Goal: Task Accomplishment & Management: Complete application form

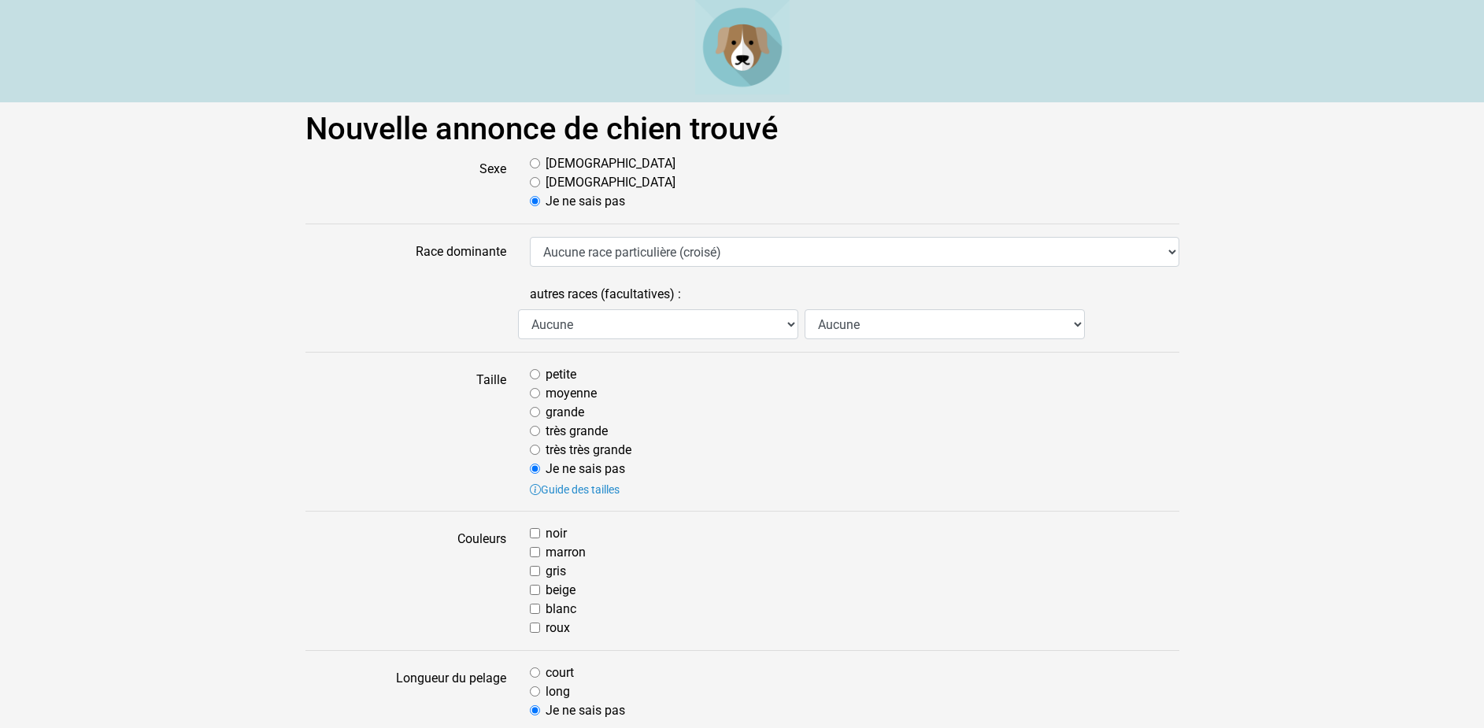
click at [535, 166] on input "[DEMOGRAPHIC_DATA]" at bounding box center [535, 163] width 10 height 10
radio input "true"
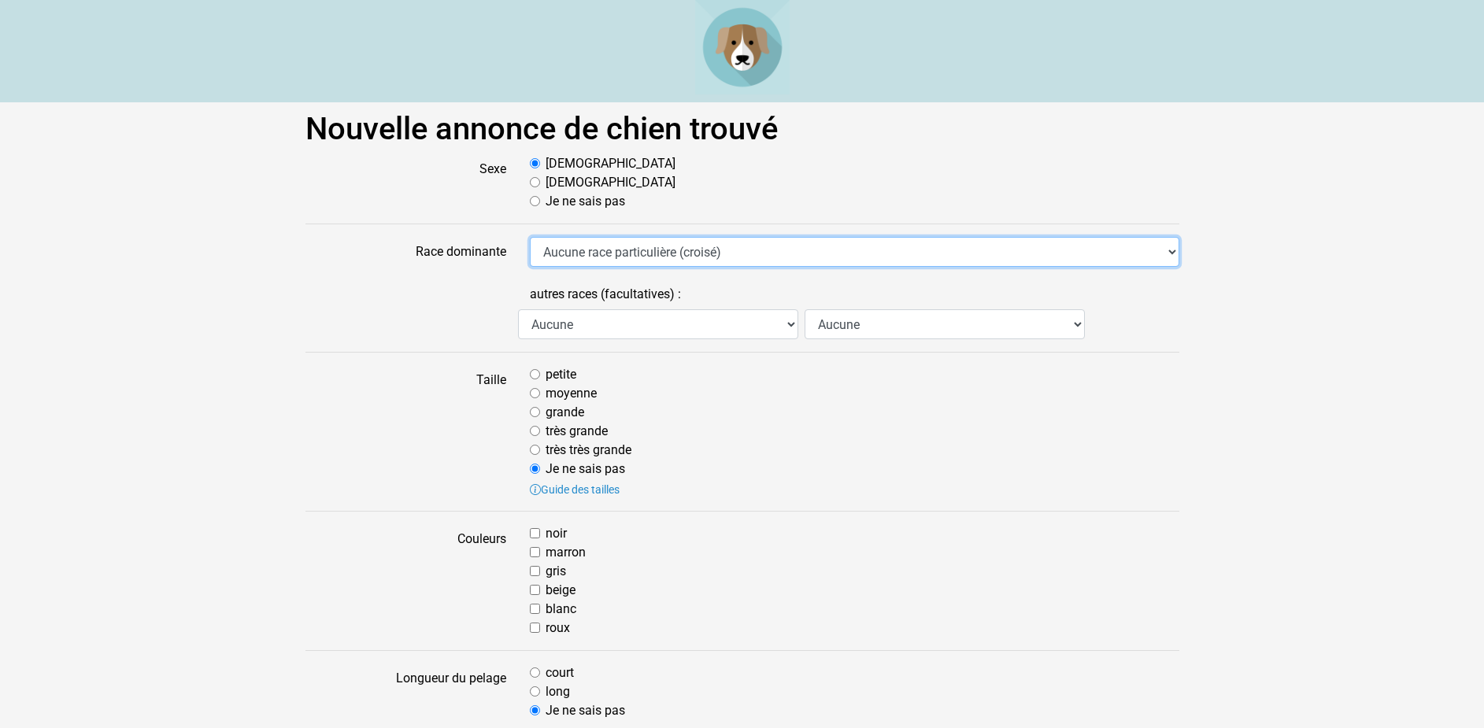
click at [530, 237] on select "Aucune race particulière (croisé) Affenpinscher Airedale Terrier Akita Akita Am…" at bounding box center [855, 252] width 650 height 30
select select "28"
click option "Berger Belge Malinois" at bounding box center [0, 0] width 0 height 0
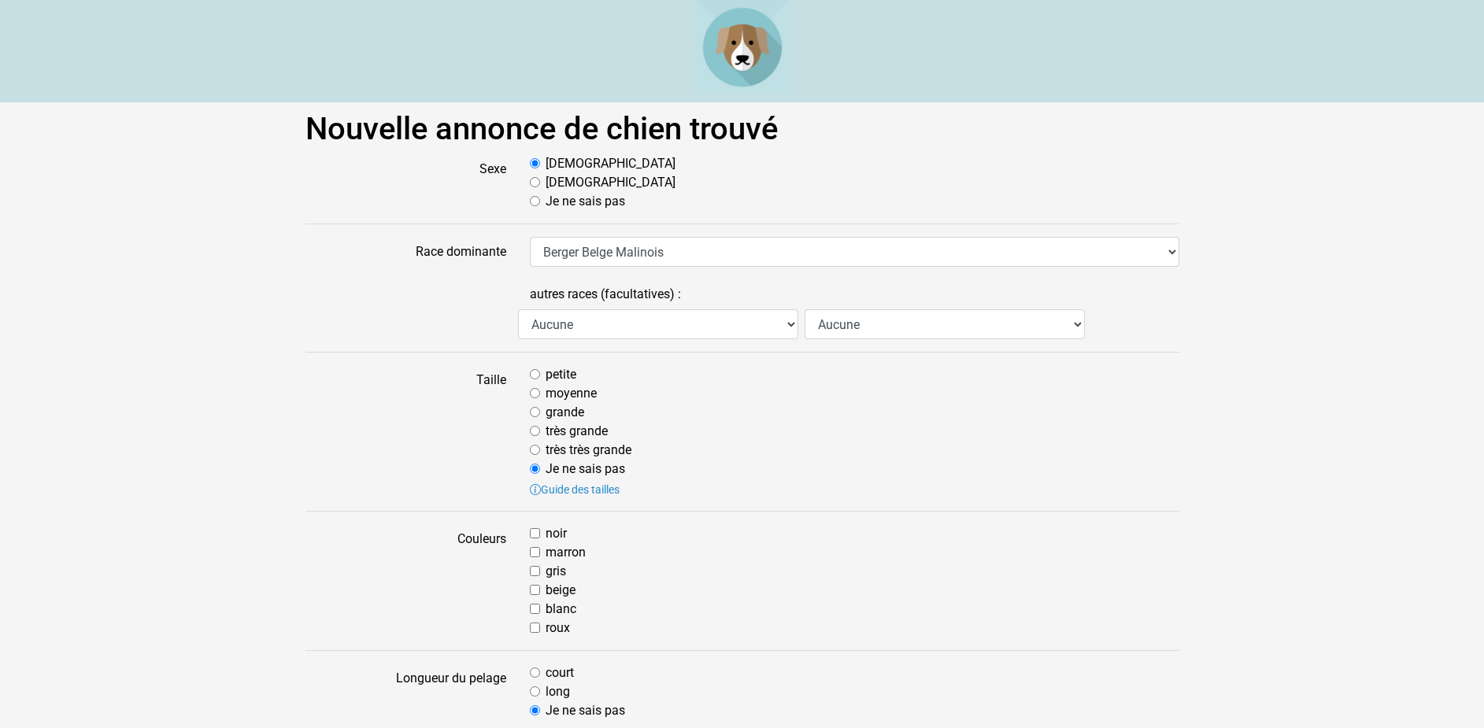
click at [539, 395] on input "moyenne" at bounding box center [535, 393] width 10 height 10
radio input "true"
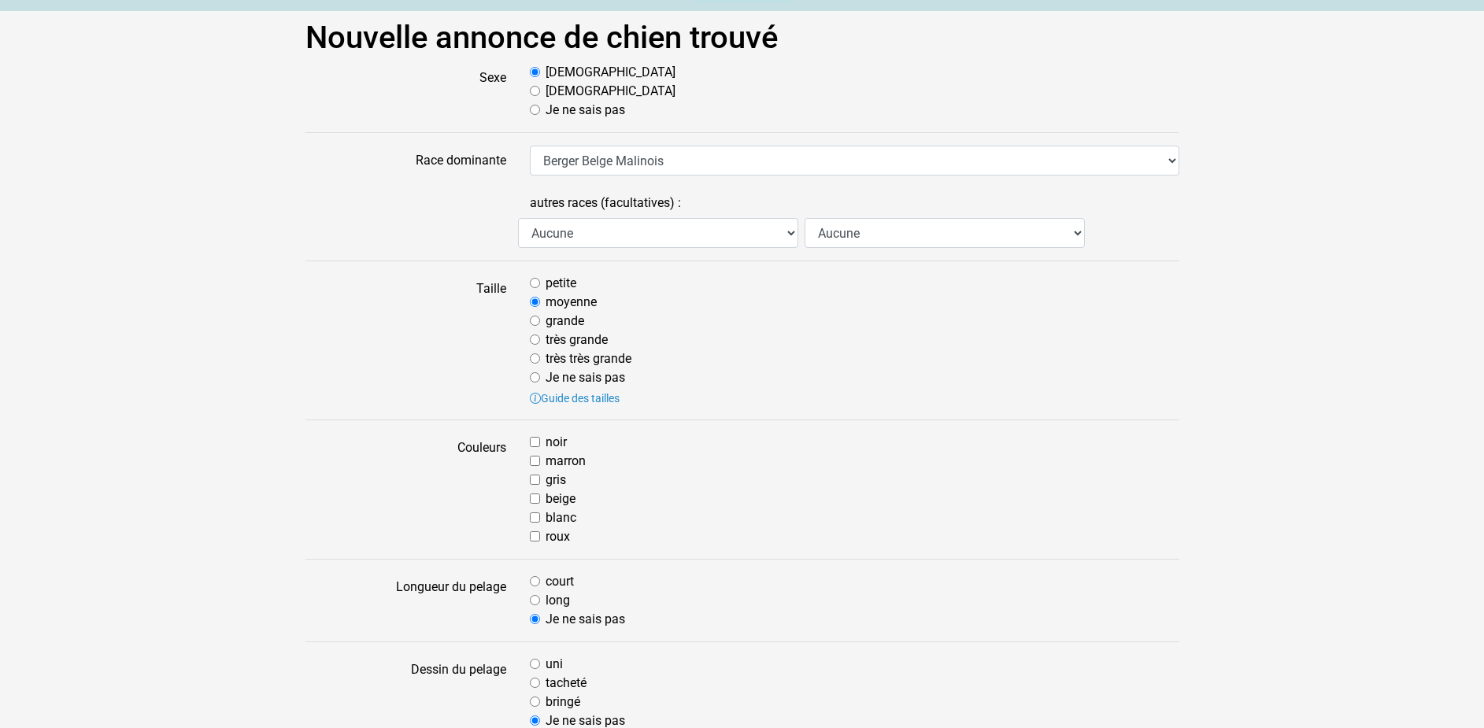
scroll to position [161, 0]
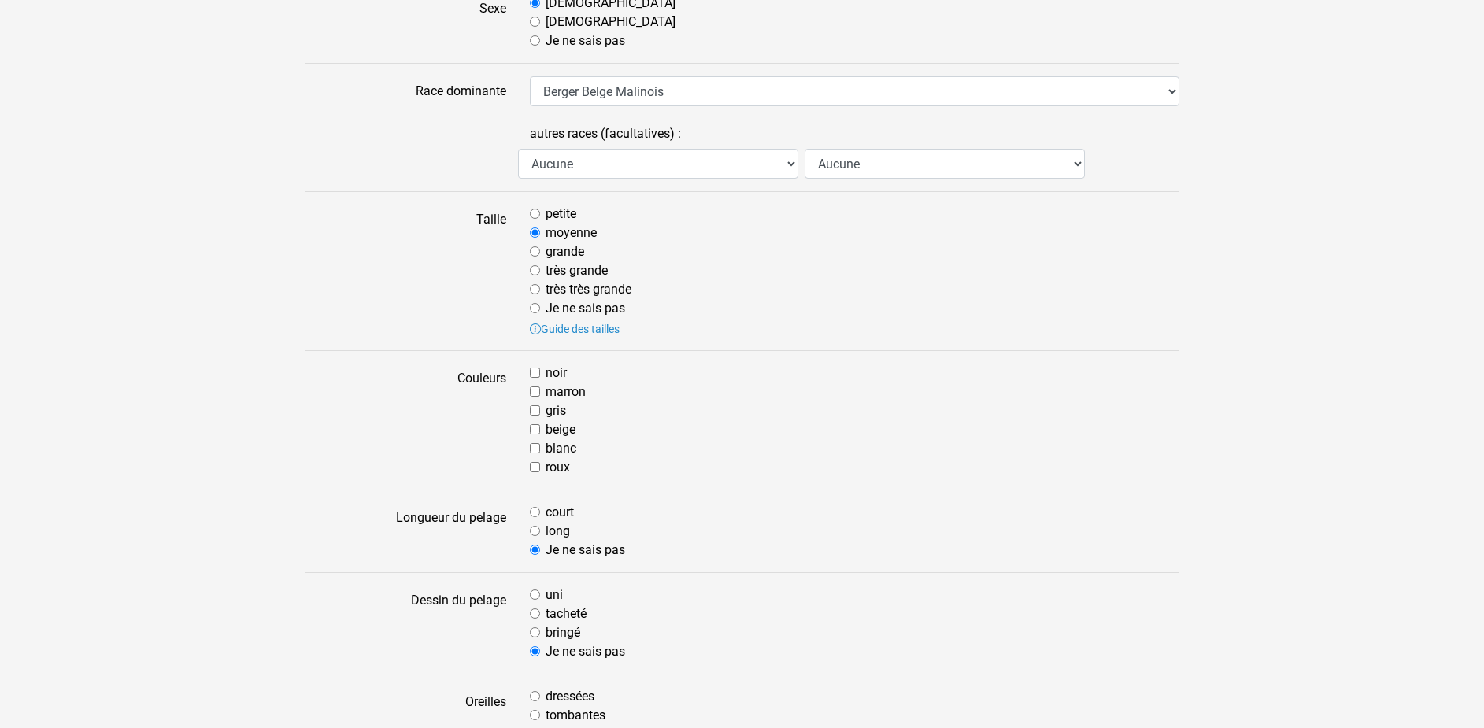
click at [535, 372] on input "noir" at bounding box center [535, 373] width 10 height 10
checkbox input "true"
click at [528, 391] on div "noir marron gris beige blanc roux" at bounding box center [854, 420] width 673 height 113
click at [539, 514] on input "court" at bounding box center [535, 512] width 10 height 10
radio input "true"
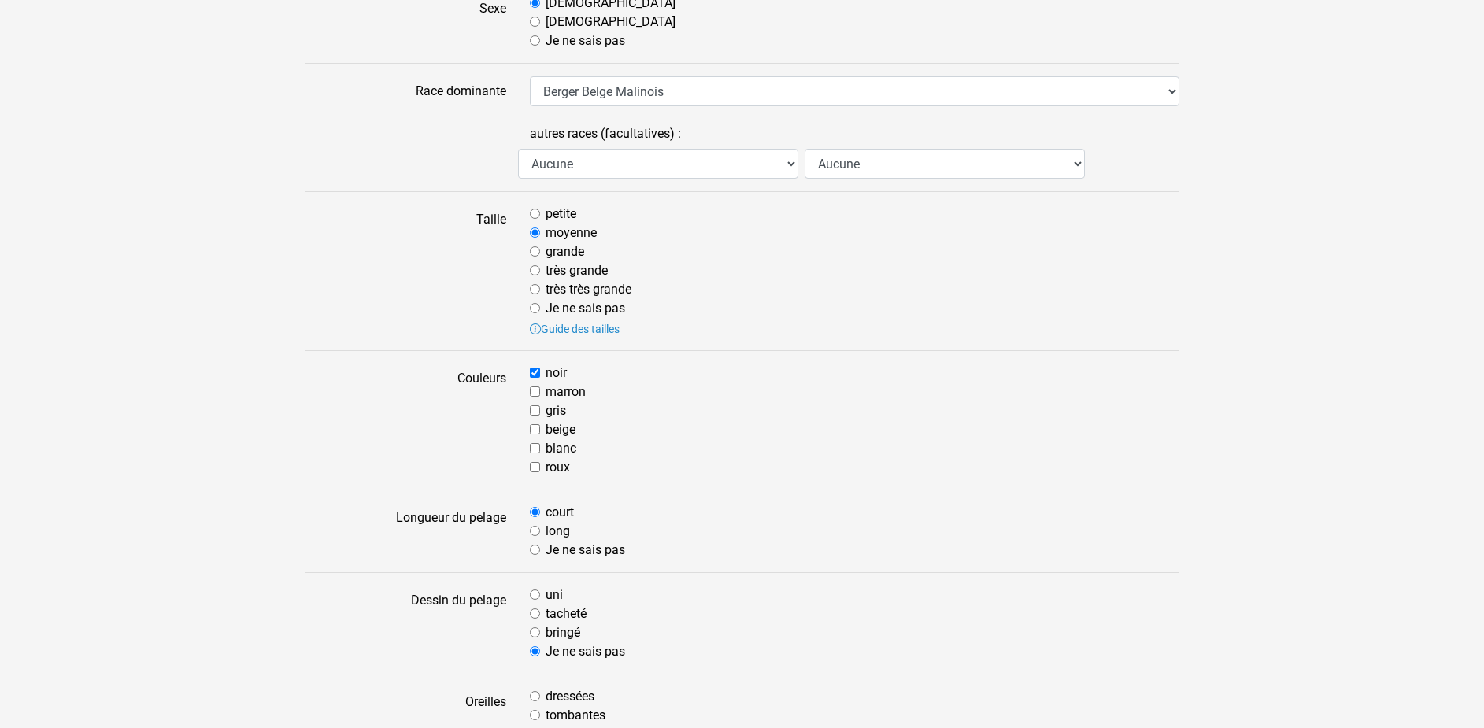
click at [539, 613] on input "tacheté" at bounding box center [535, 614] width 10 height 10
radio input "true"
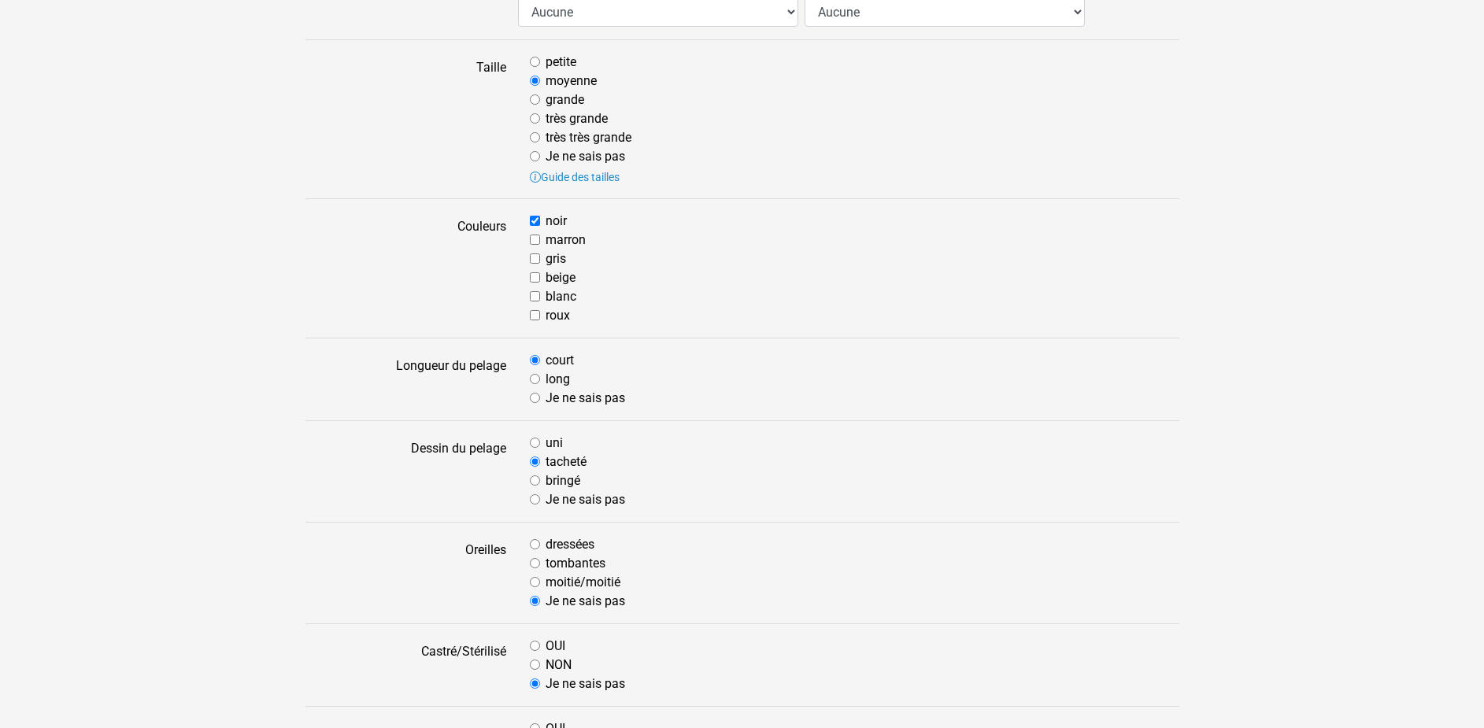
scroll to position [321, 0]
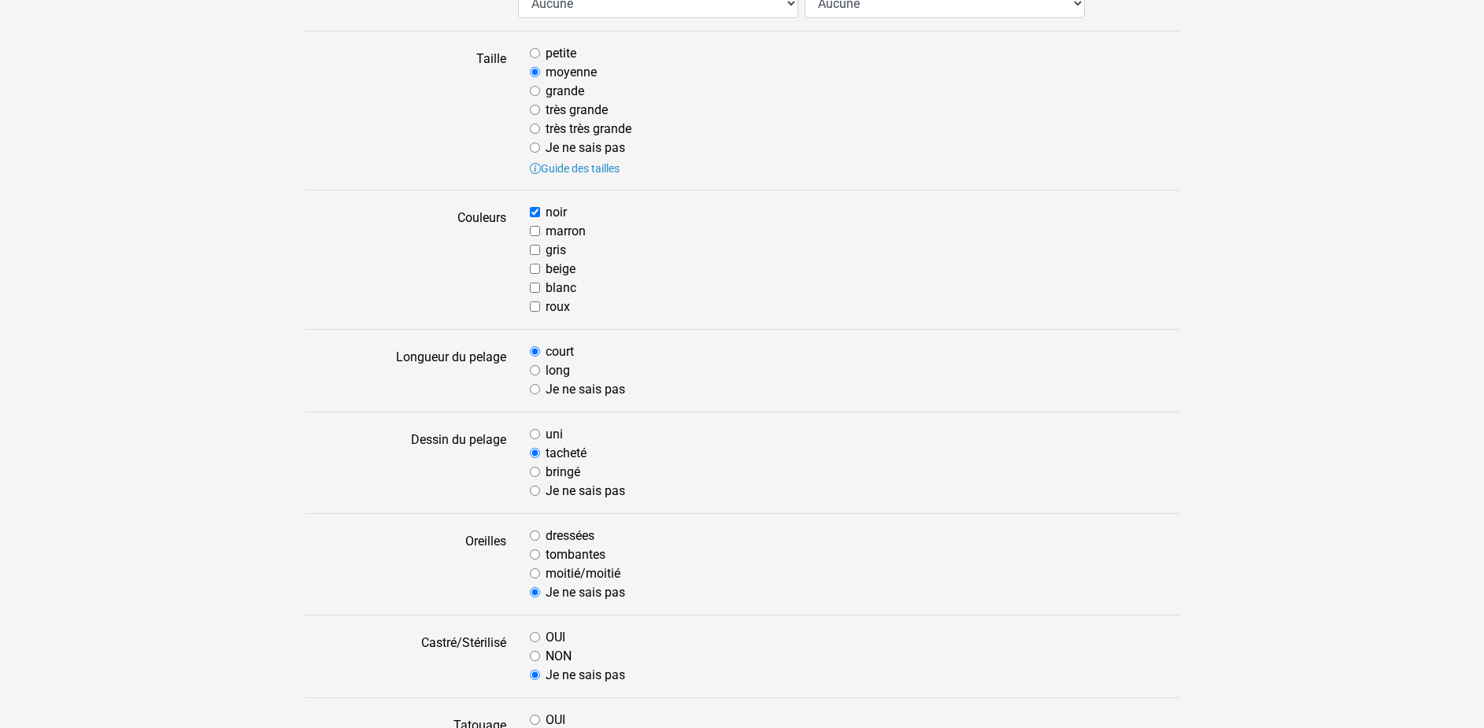
click at [533, 537] on input "dressées" at bounding box center [535, 536] width 10 height 10
radio input "true"
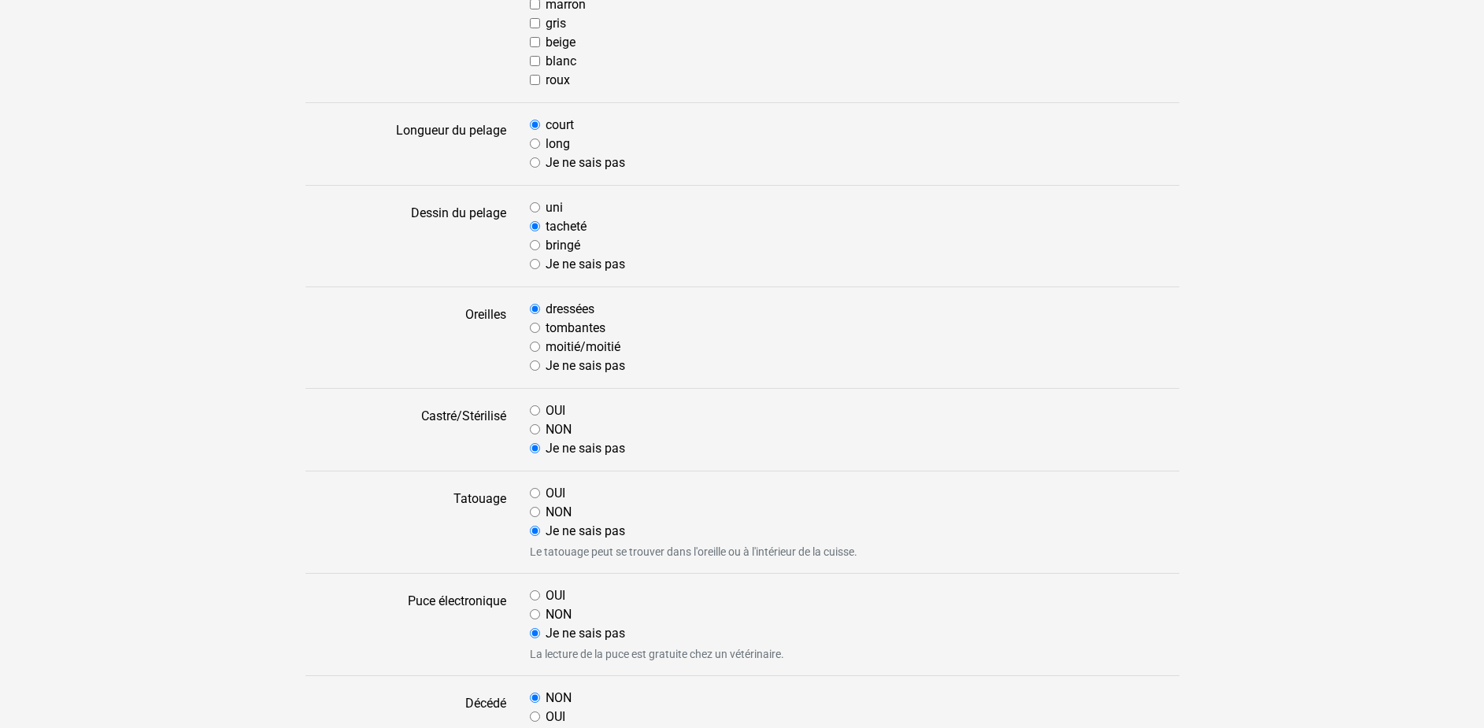
scroll to position [562, 0]
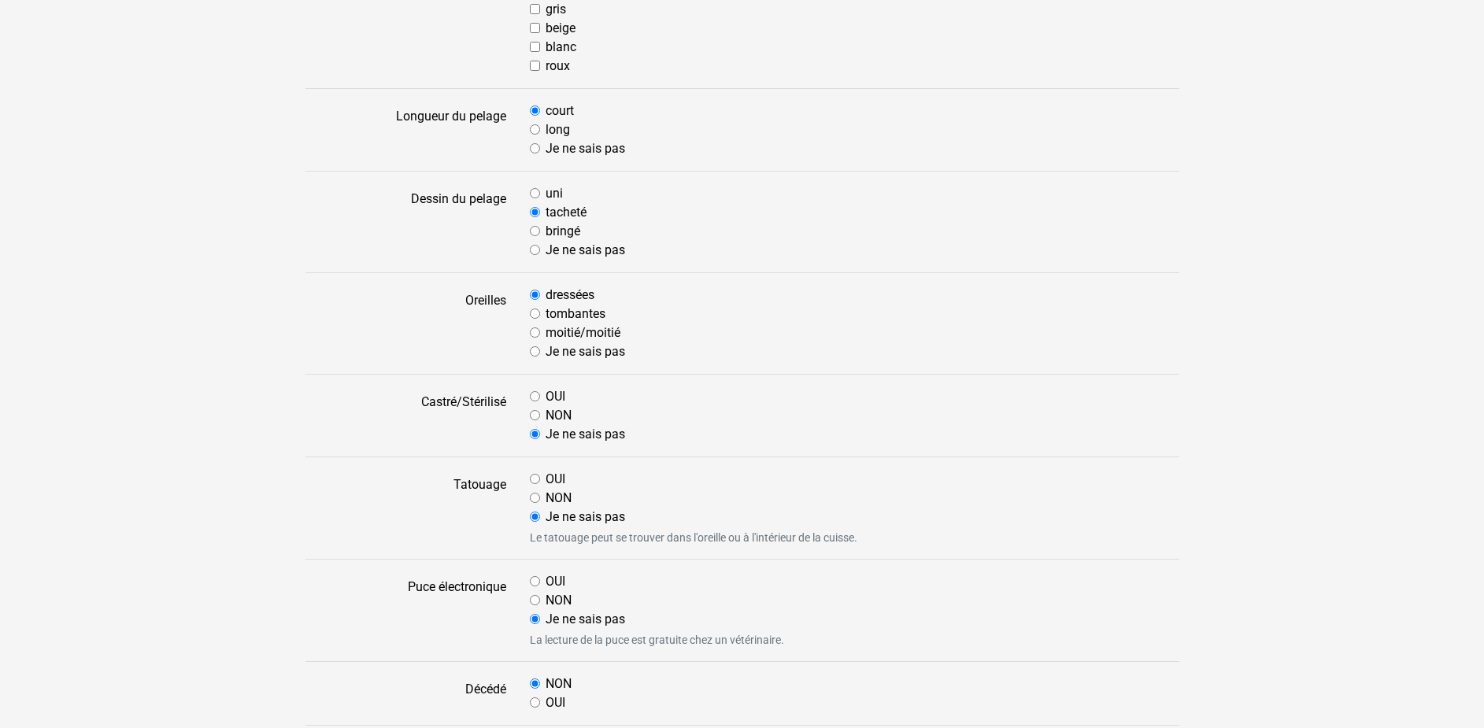
click at [537, 498] on input "NON" at bounding box center [535, 498] width 10 height 10
radio input "true"
click at [533, 598] on input "NON" at bounding box center [535, 600] width 10 height 10
radio input "true"
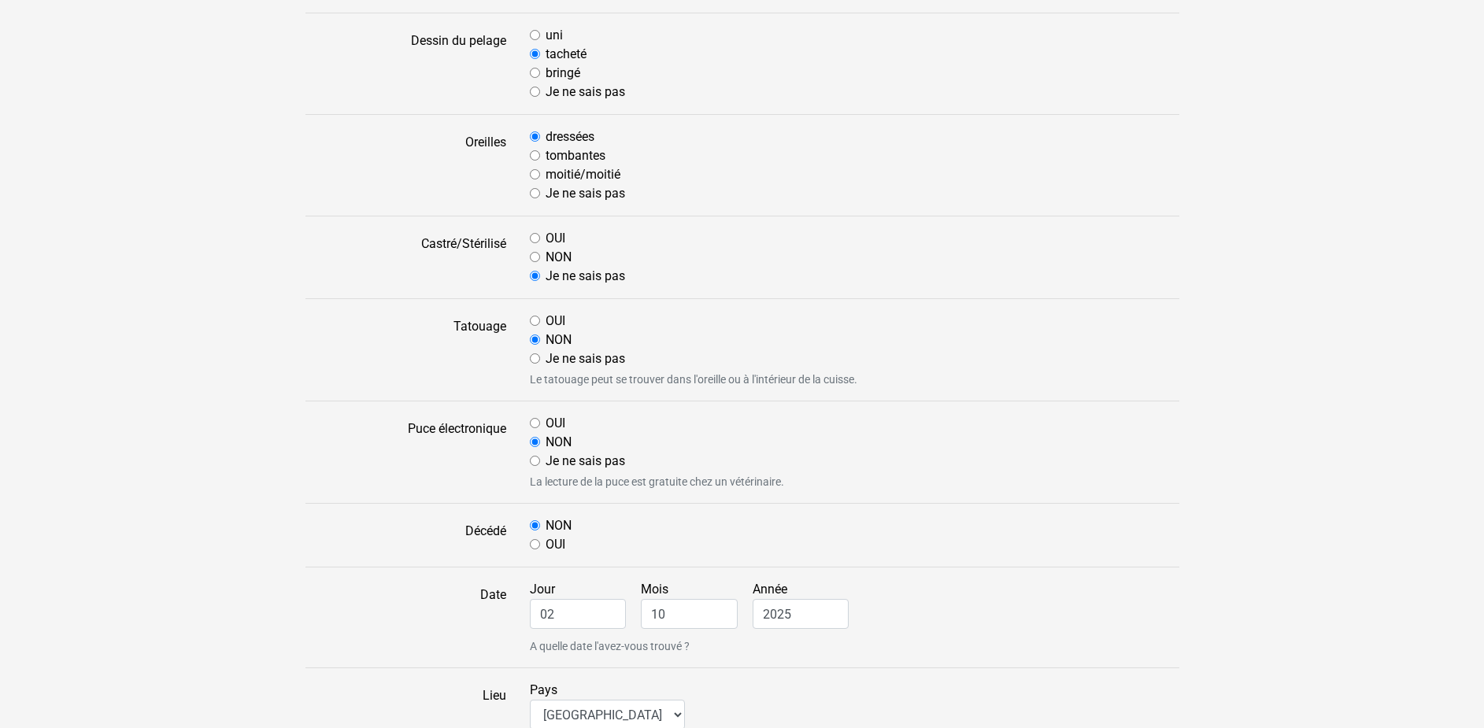
scroll to position [723, 0]
drag, startPoint x: 561, startPoint y: 613, endPoint x: 546, endPoint y: 613, distance: 15.0
click at [546, 613] on input "02" at bounding box center [578, 612] width 97 height 30
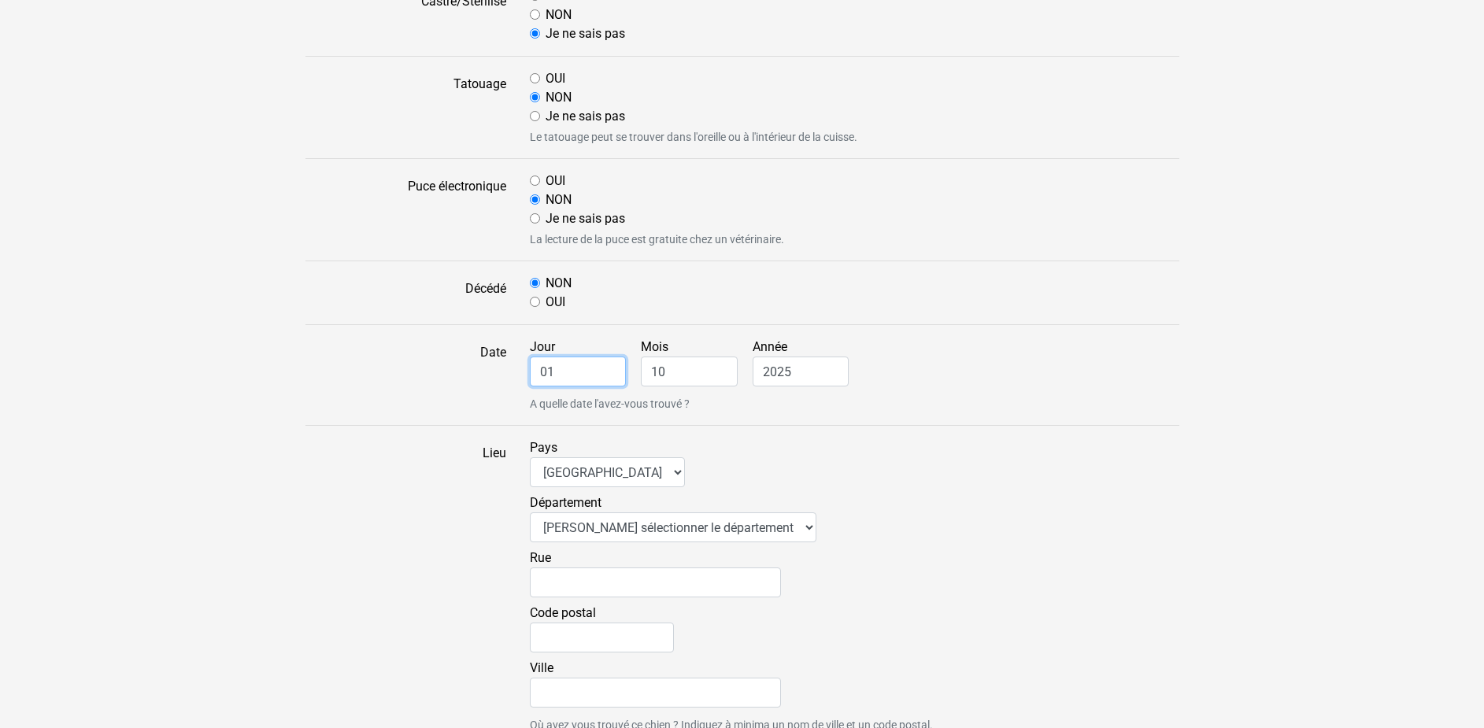
scroll to position [964, 0]
type input "01"
click at [530, 512] on select "Veuillez sélectionner le département 01 - Ain 02 - Aisne 03 - Allier 04 - Alpes…" at bounding box center [673, 527] width 287 height 30
select select "86"
click option "86 - Vienne" at bounding box center [0, 0] width 0 height 0
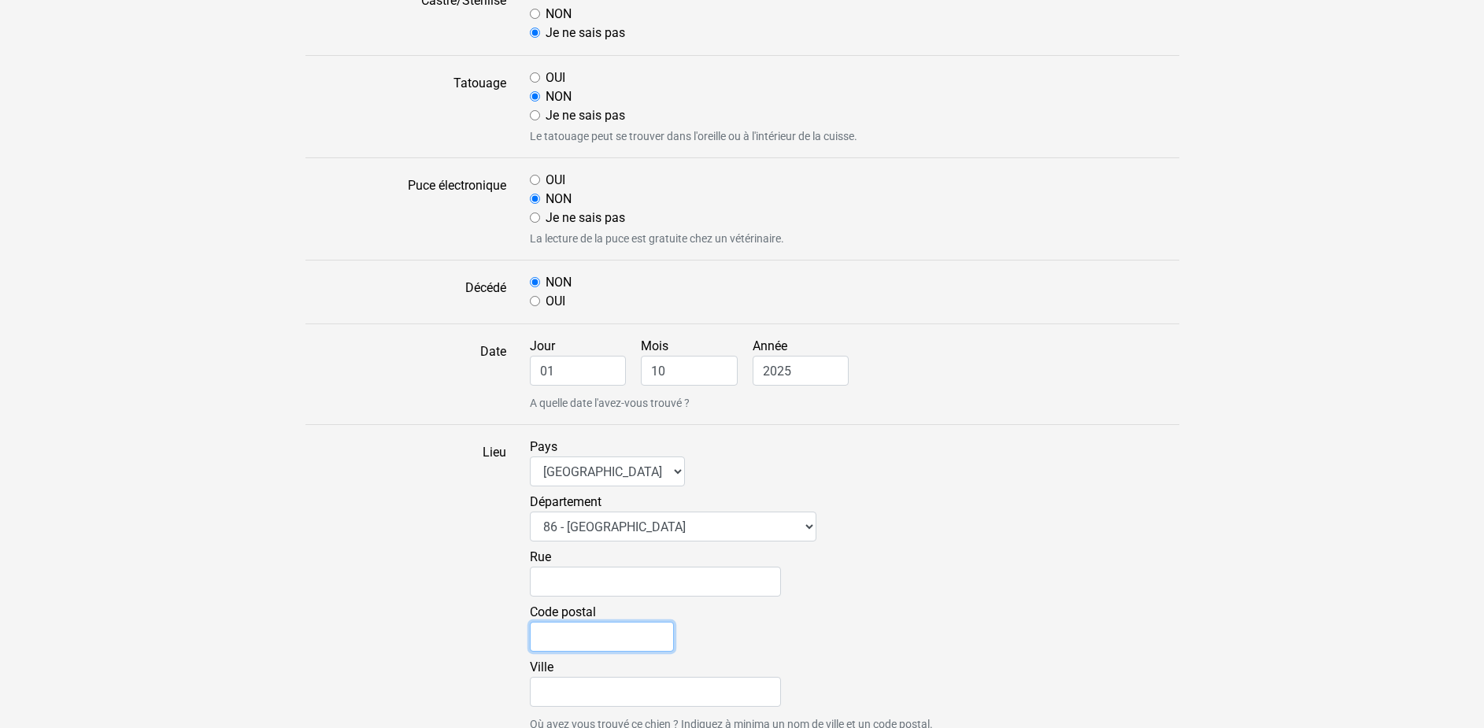
click at [546, 636] on input "Code postal" at bounding box center [602, 637] width 144 height 30
type input "86510"
click at [565, 687] on input "Ville" at bounding box center [655, 692] width 251 height 30
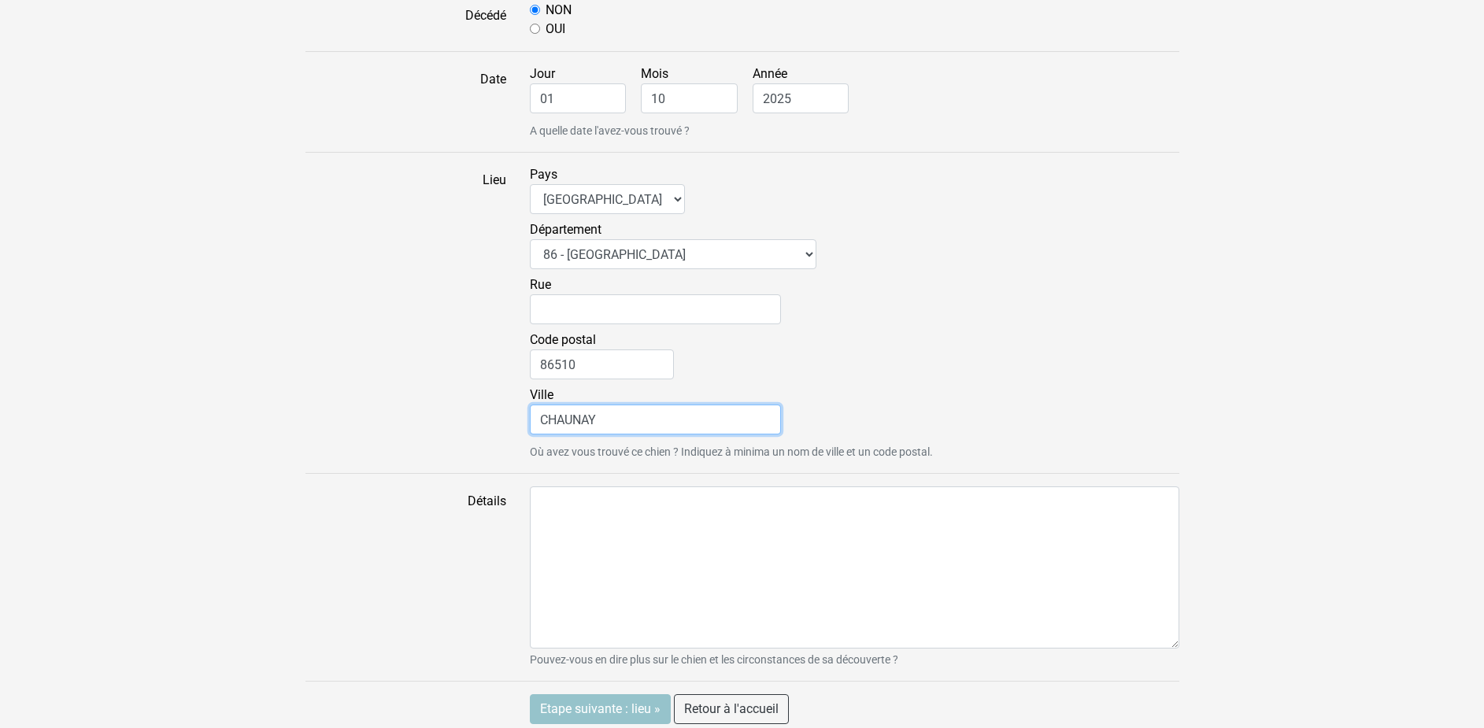
scroll to position [1245, 0]
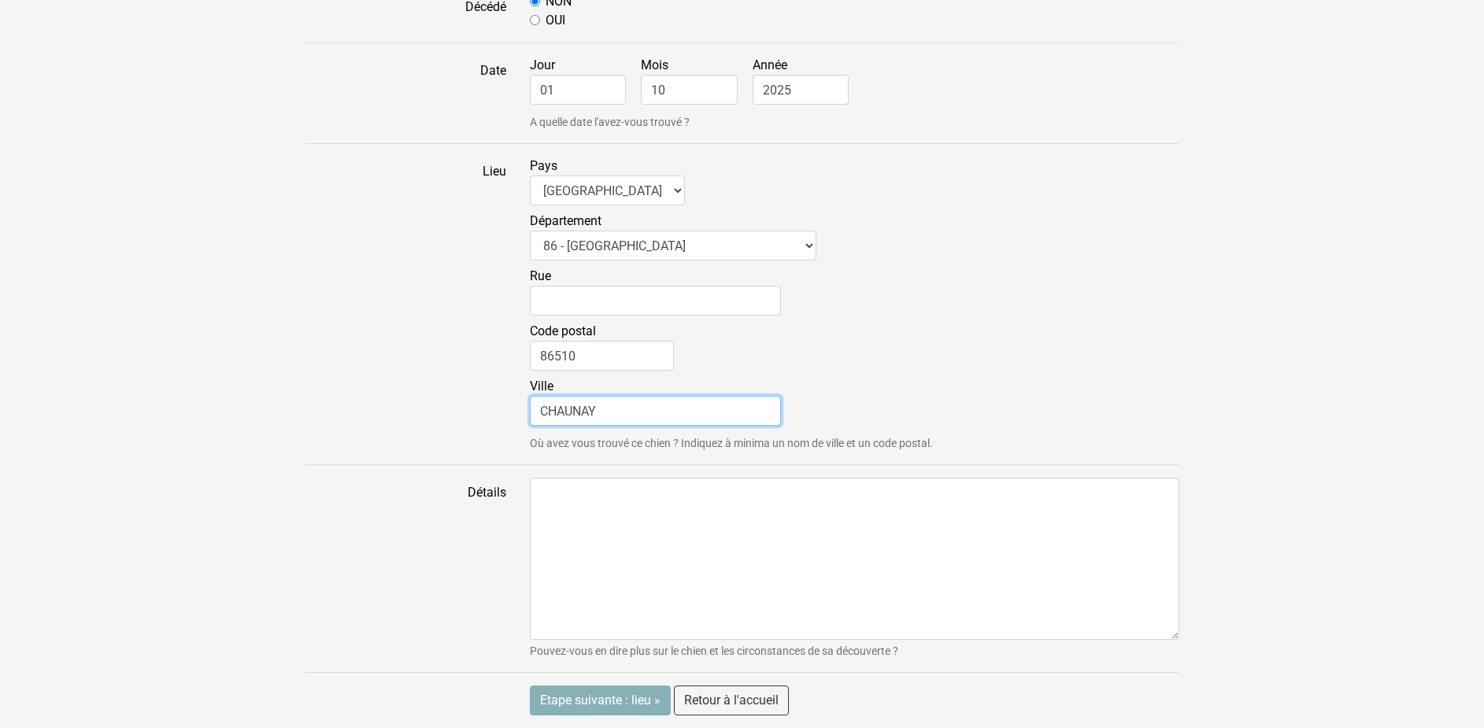
type input "CHAUNAY"
click at [548, 694] on input "Etape suivante : lieu »" at bounding box center [600, 701] width 141 height 30
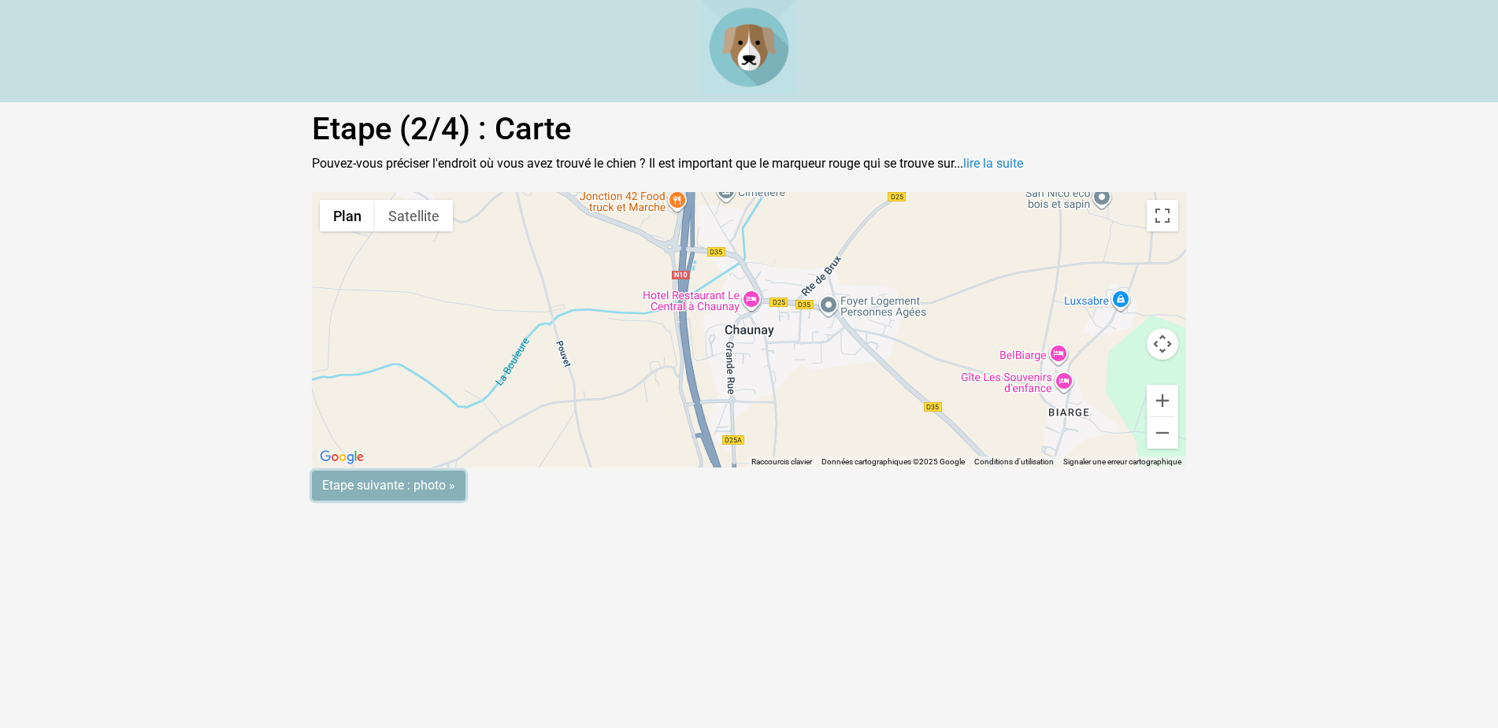
click at [358, 486] on input "Etape suivante : photo »" at bounding box center [389, 486] width 154 height 30
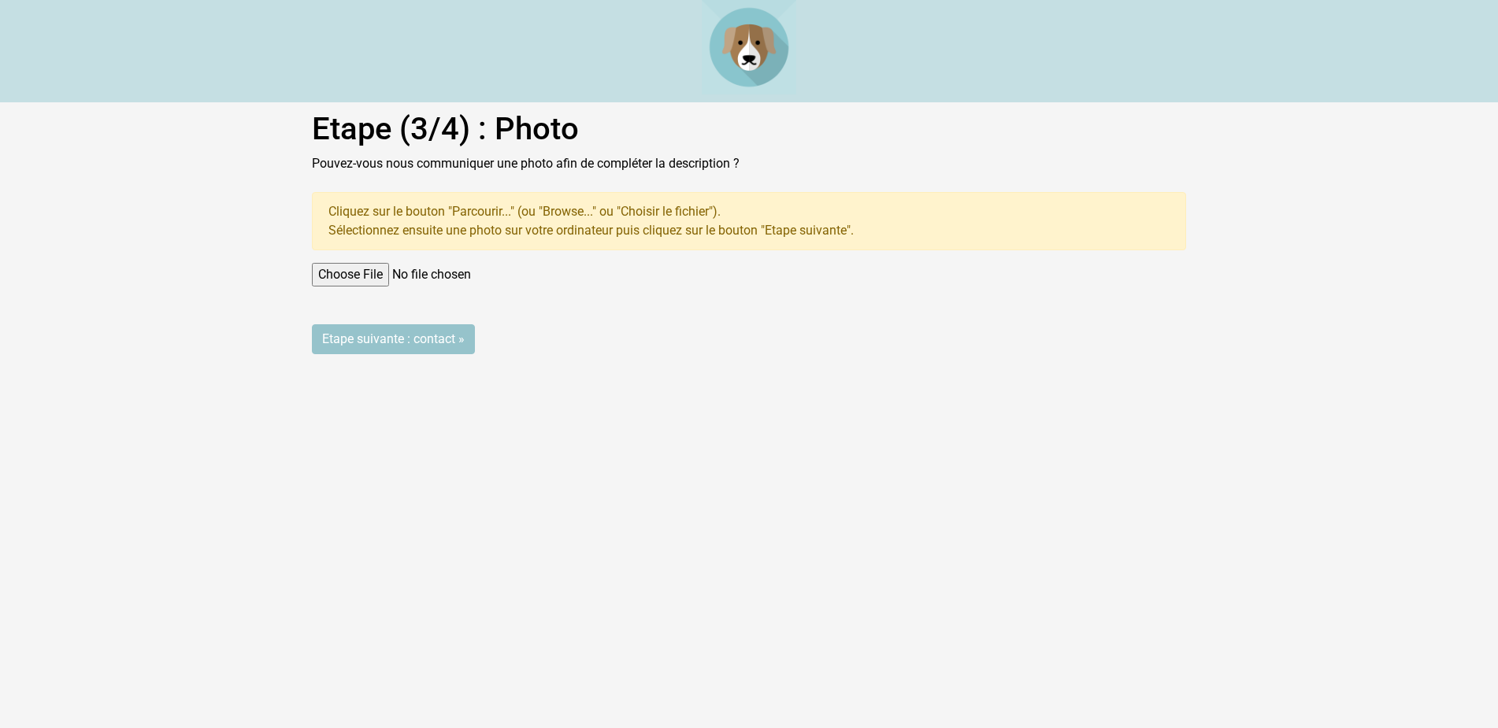
click at [333, 268] on input "file" at bounding box center [749, 275] width 874 height 24
type input "C:\fakepath\6313501872692934120.jpg"
click at [349, 335] on input "Etape suivante : contact »" at bounding box center [393, 339] width 163 height 30
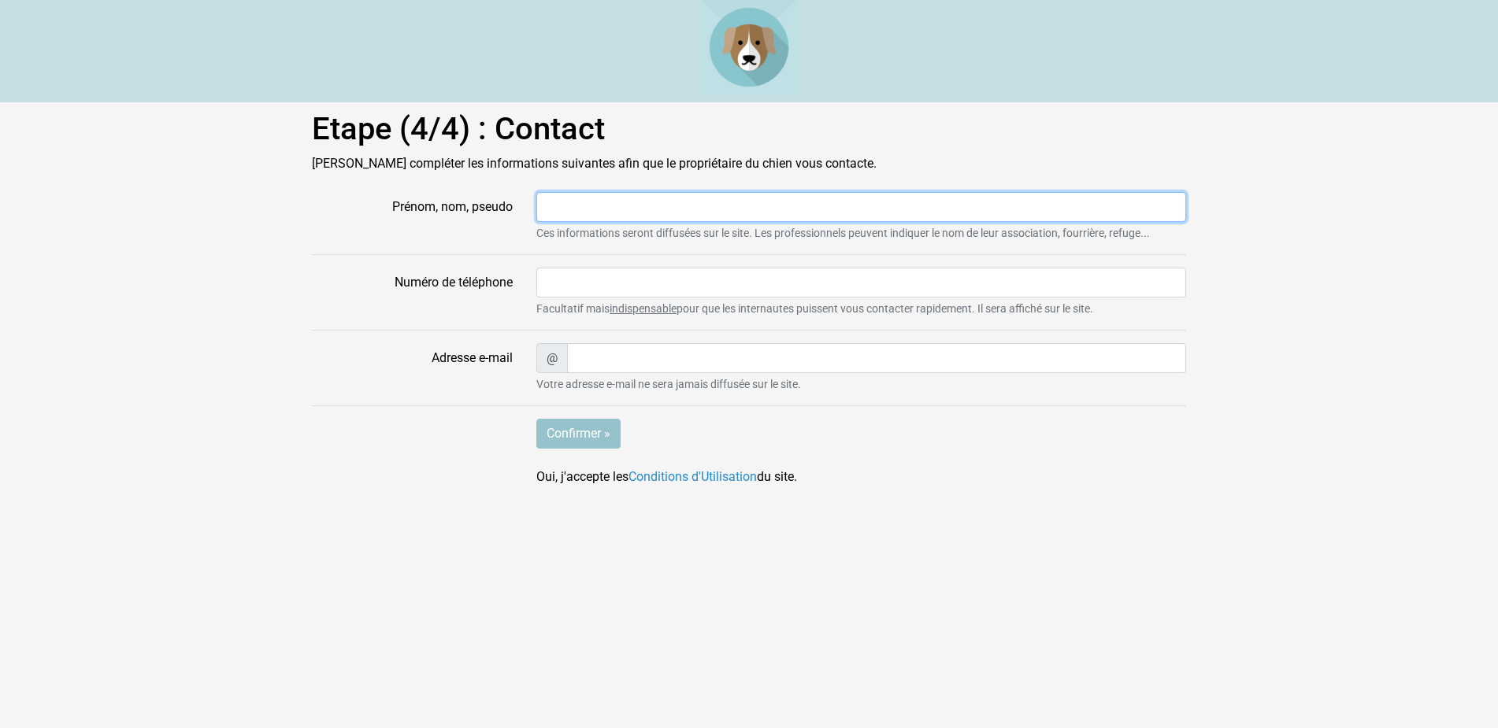
click at [571, 213] on input "Prénom, nom, pseudo" at bounding box center [861, 207] width 650 height 30
type input "ANNE"
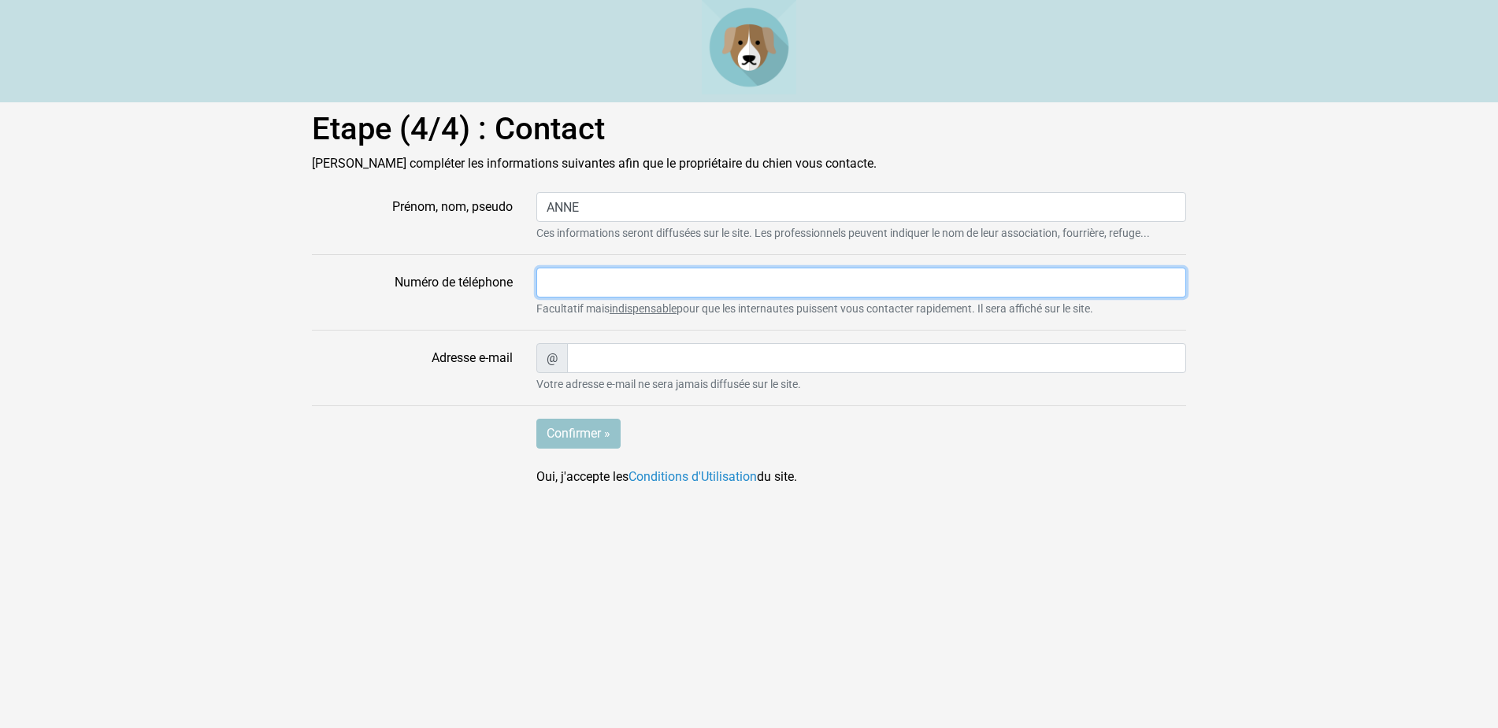
type input "0549293801"
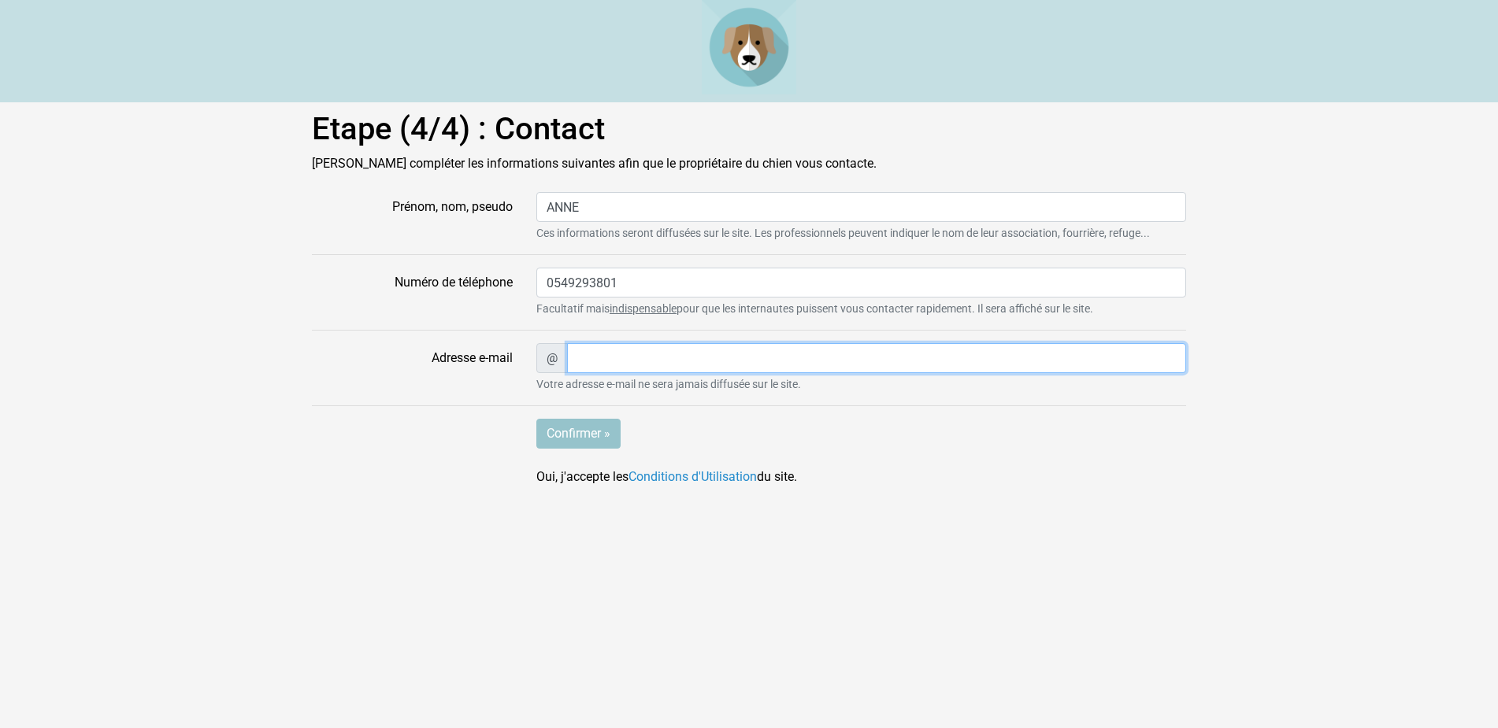
type input "angouraud@wanadoo.fr"
click at [566, 428] on input "Confirmer »" at bounding box center [578, 434] width 84 height 30
